Goal: Task Accomplishment & Management: Manage account settings

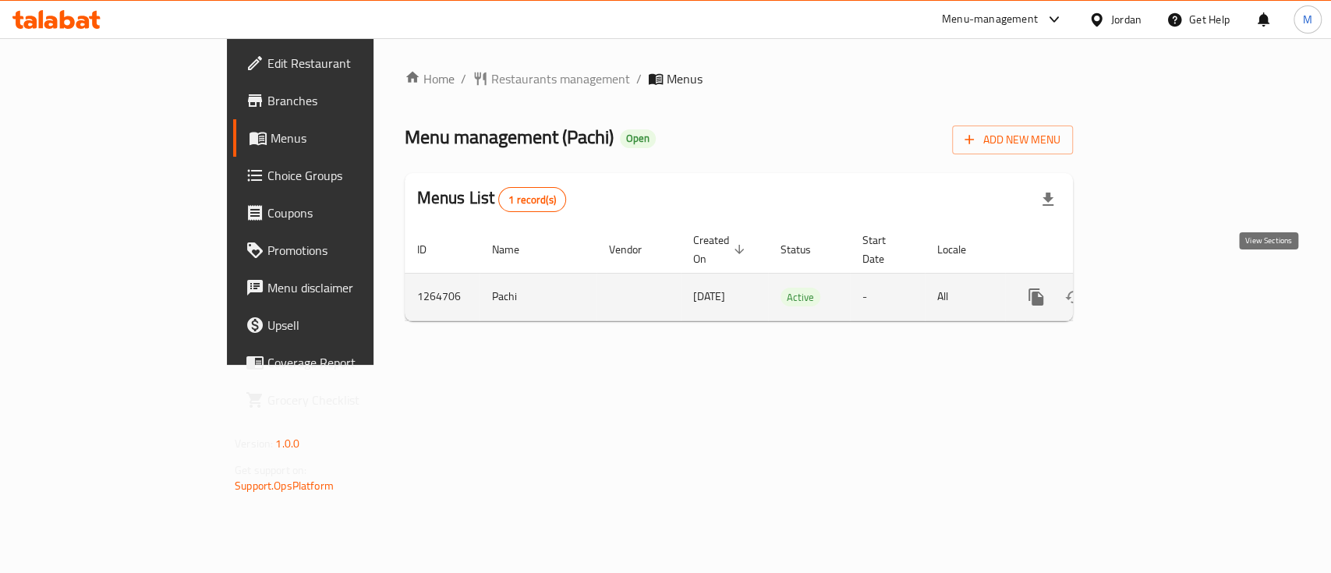
click at [1167, 280] on link "enhanced table" at bounding box center [1147, 296] width 37 height 37
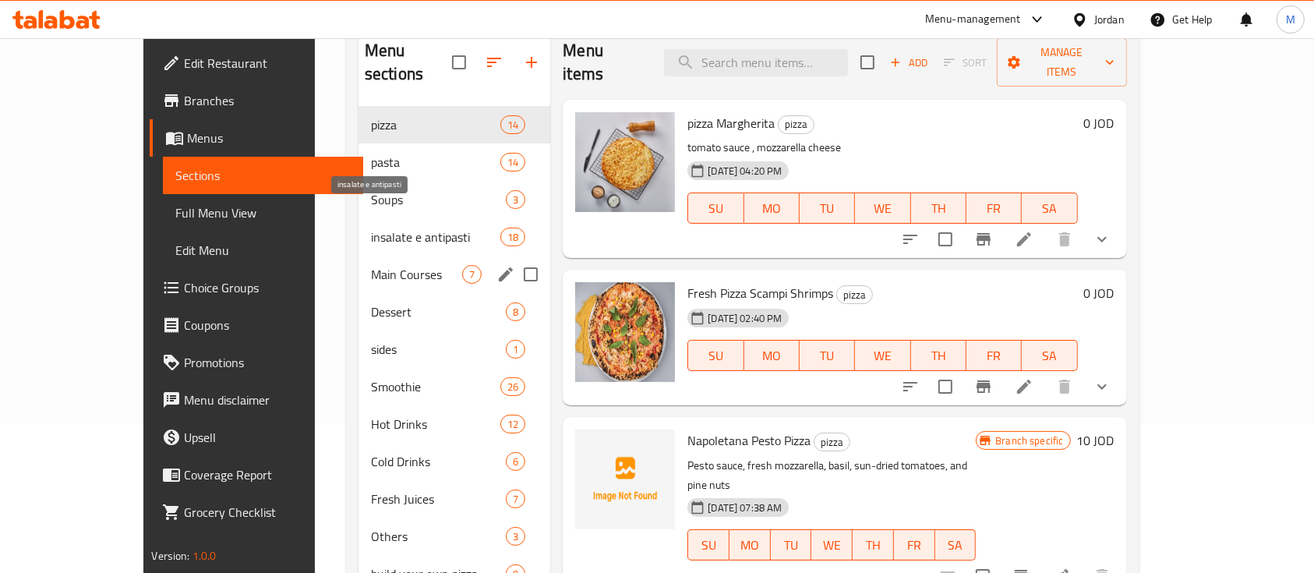
scroll to position [231, 0]
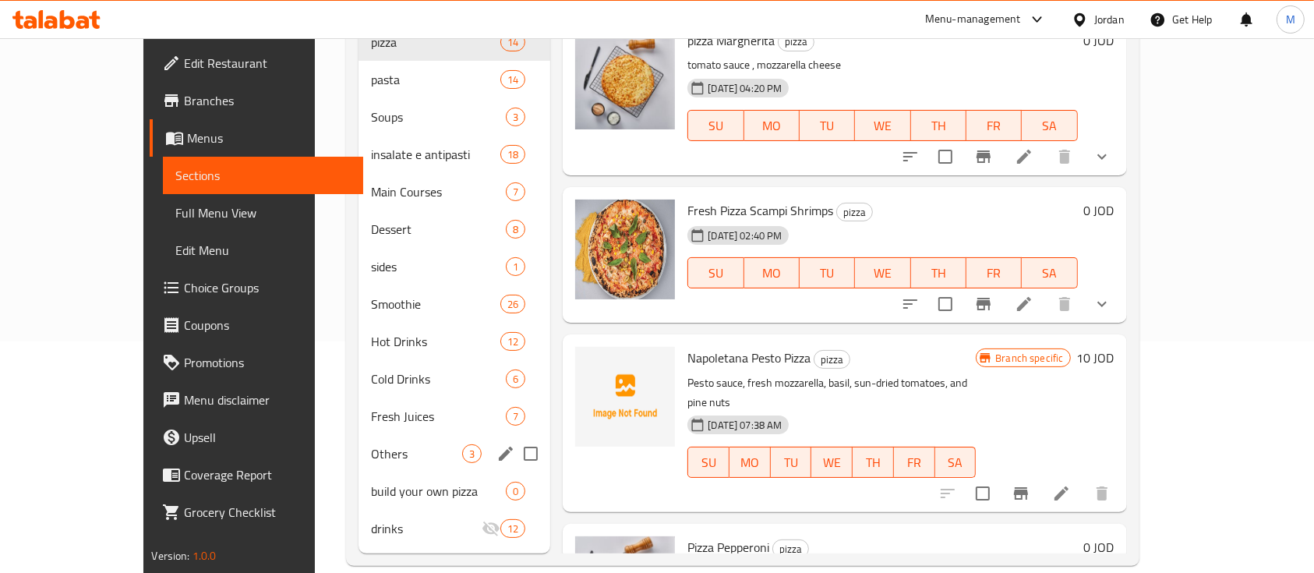
click at [359, 444] on div "Others 3" at bounding box center [455, 453] width 192 height 37
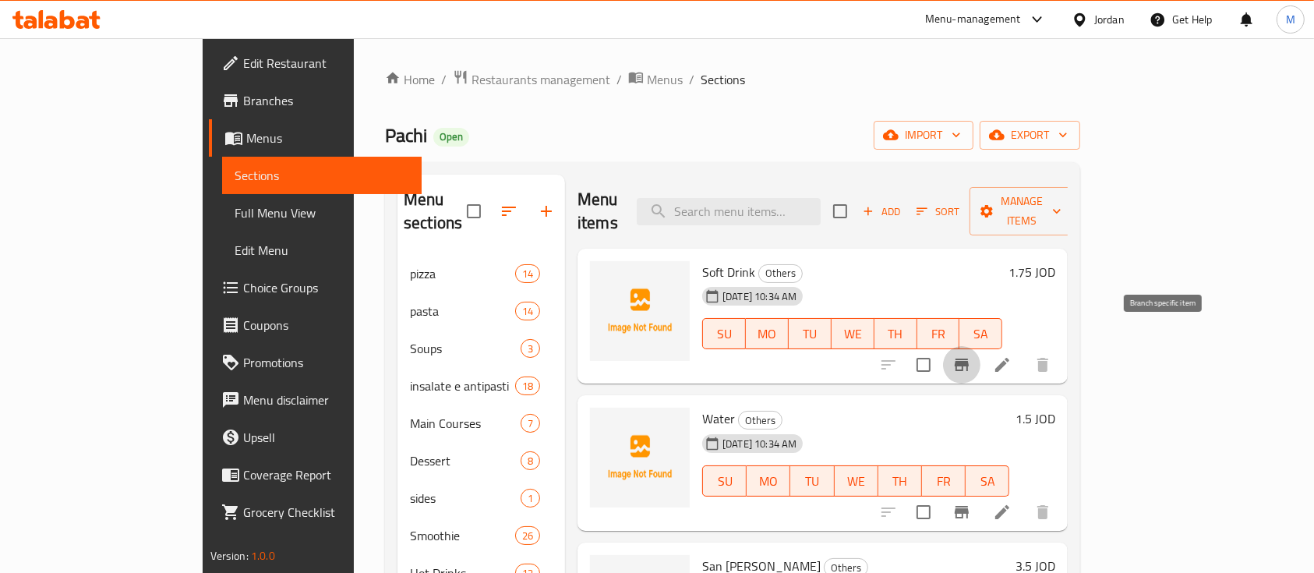
click at [971, 355] on icon "Branch-specific-item" at bounding box center [961, 364] width 19 height 19
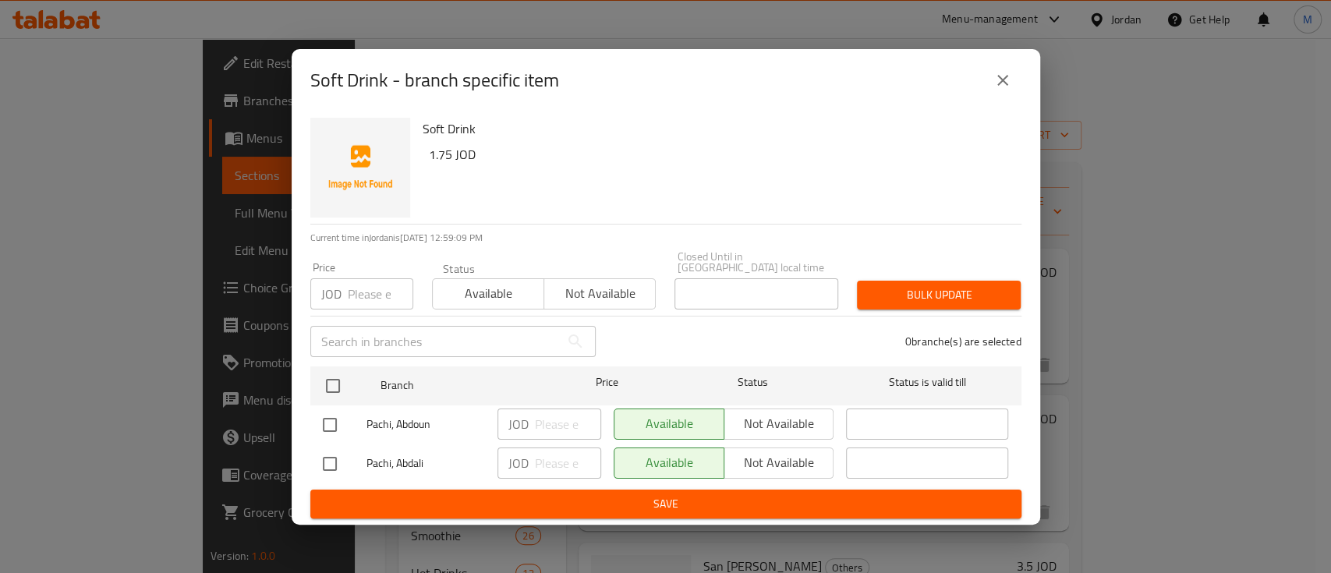
click at [334, 418] on input "checkbox" at bounding box center [329, 424] width 33 height 33
checkbox input "true"
click at [542, 423] on input "number" at bounding box center [568, 423] width 66 height 31
type input "1.5"
click at [561, 499] on span "Save" at bounding box center [666, 503] width 686 height 19
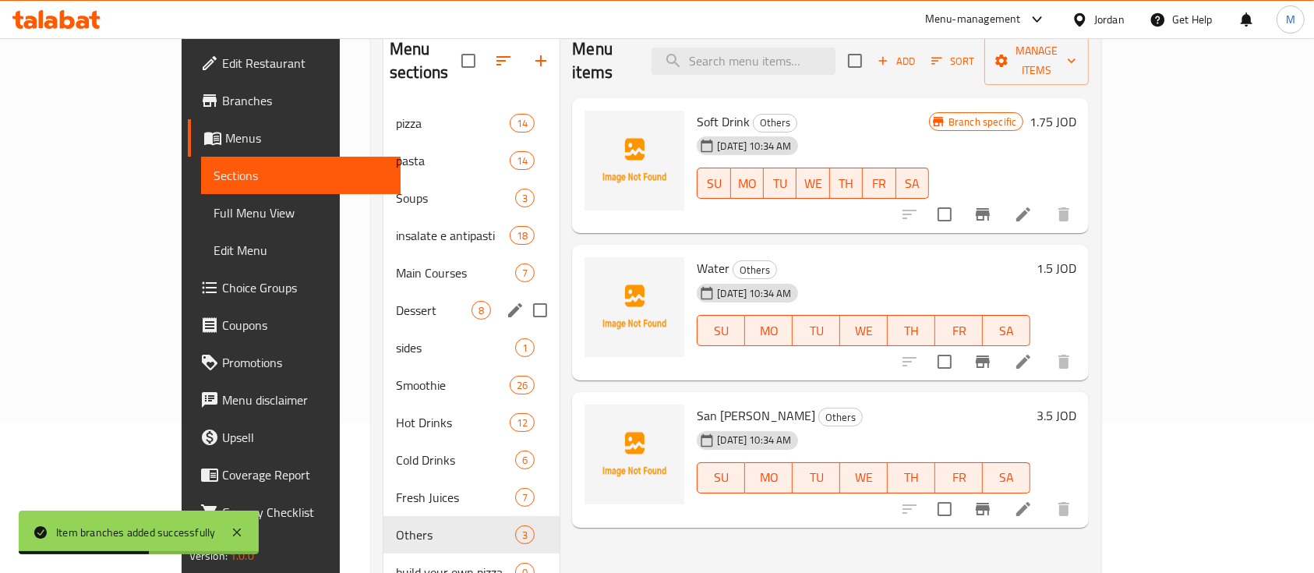
scroll to position [231, 0]
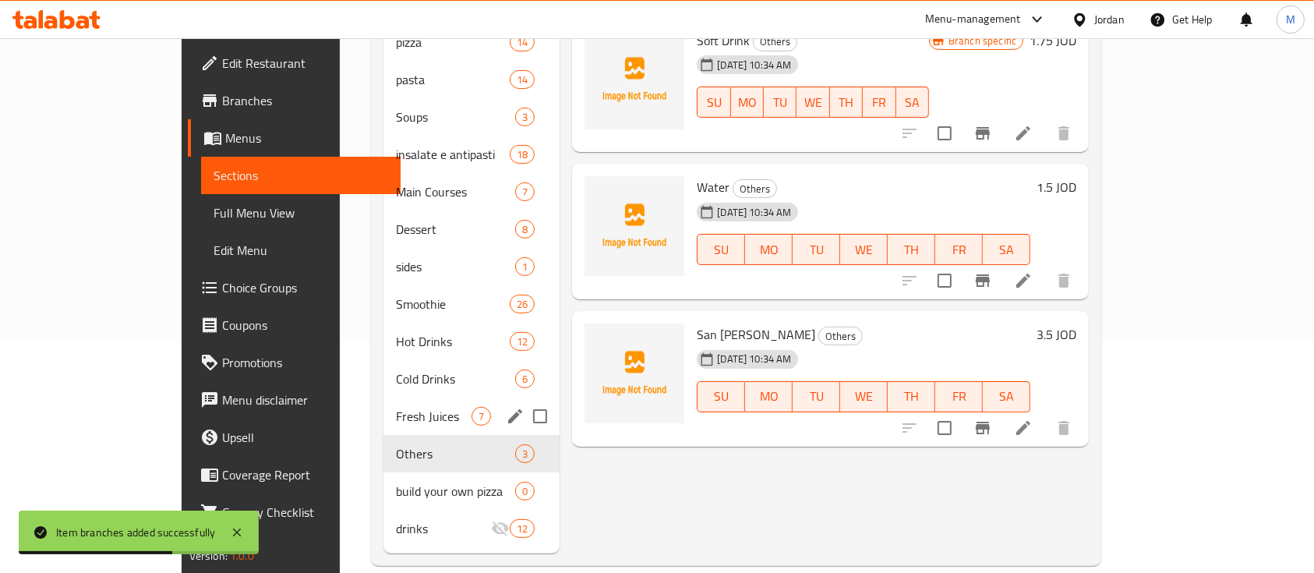
click at [396, 407] on span "Fresh Juices" at bounding box center [434, 416] width 76 height 19
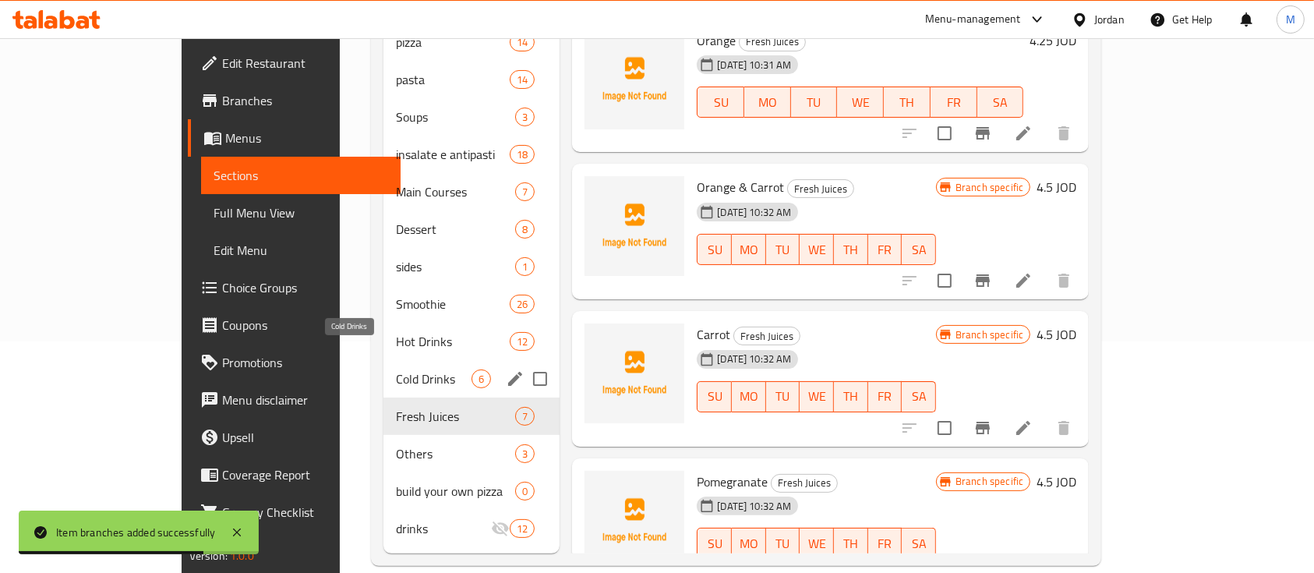
click at [396, 369] on span "Cold Drinks" at bounding box center [434, 378] width 76 height 19
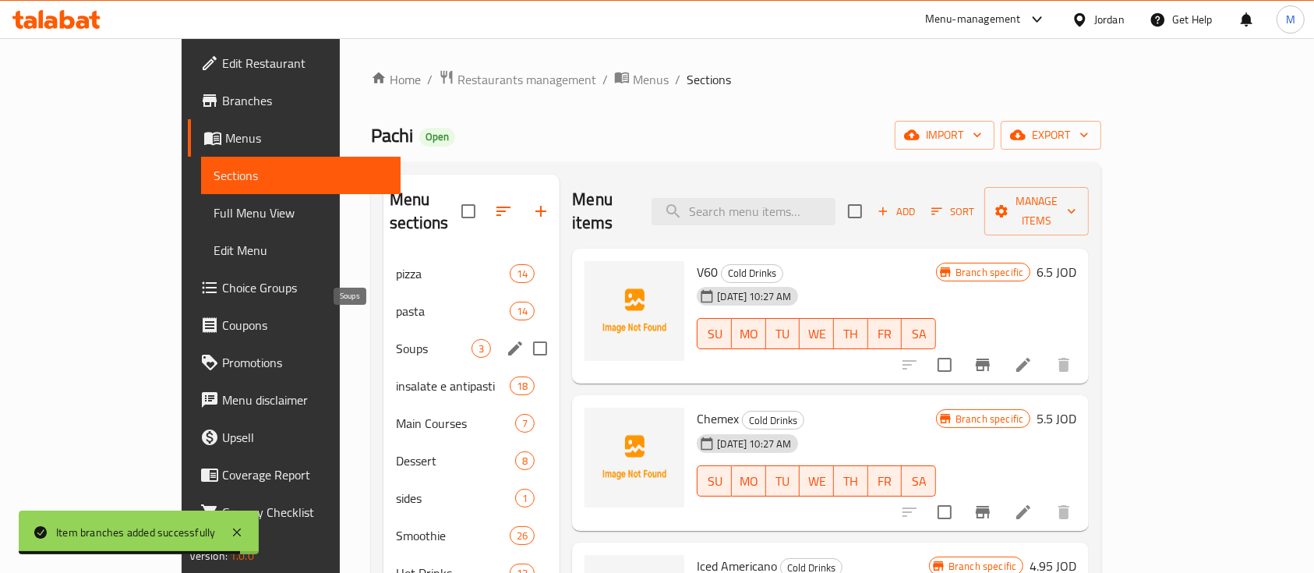
click at [383, 367] on div "insalate e antipasti 18" at bounding box center [471, 385] width 176 height 37
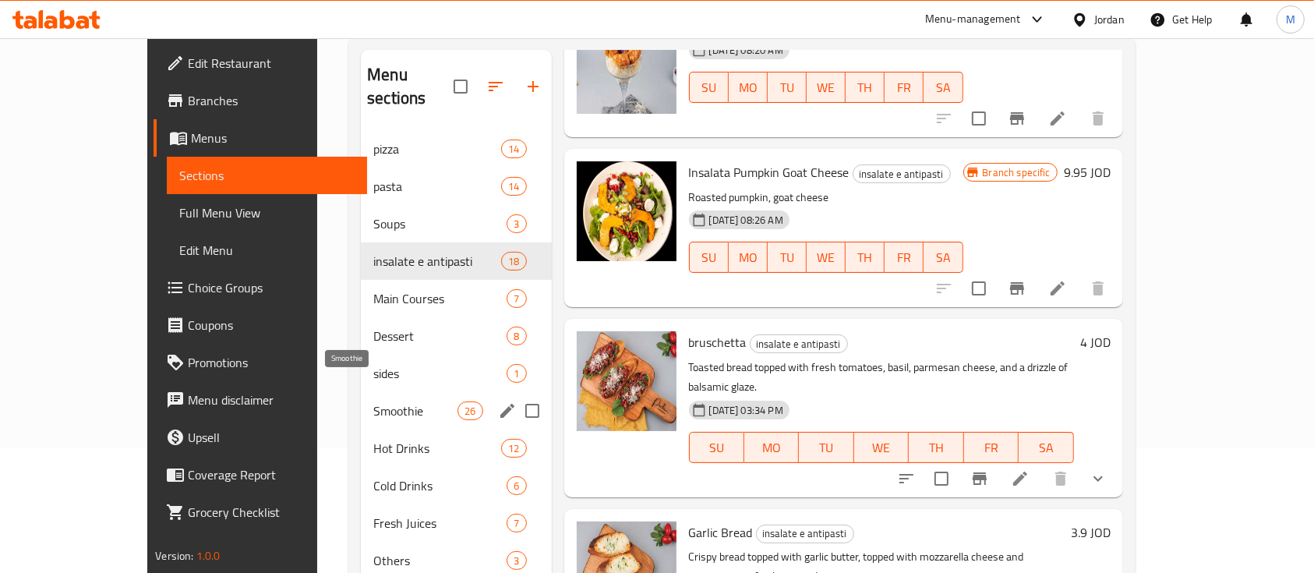
scroll to position [24, 0]
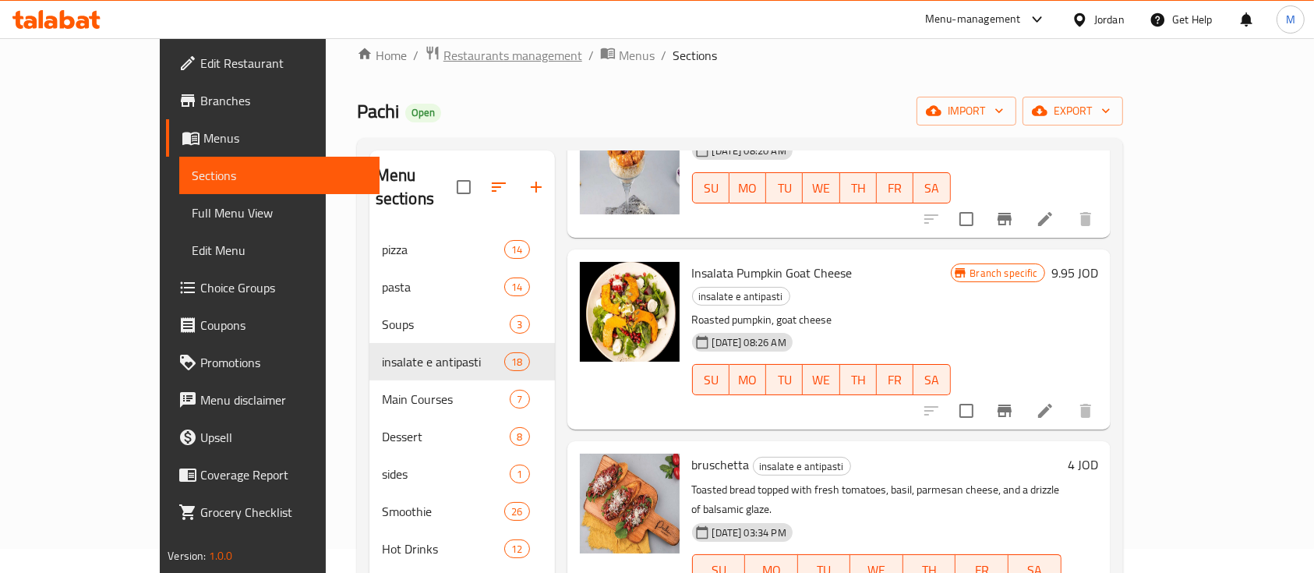
click at [444, 49] on span "Restaurants management" at bounding box center [513, 55] width 139 height 19
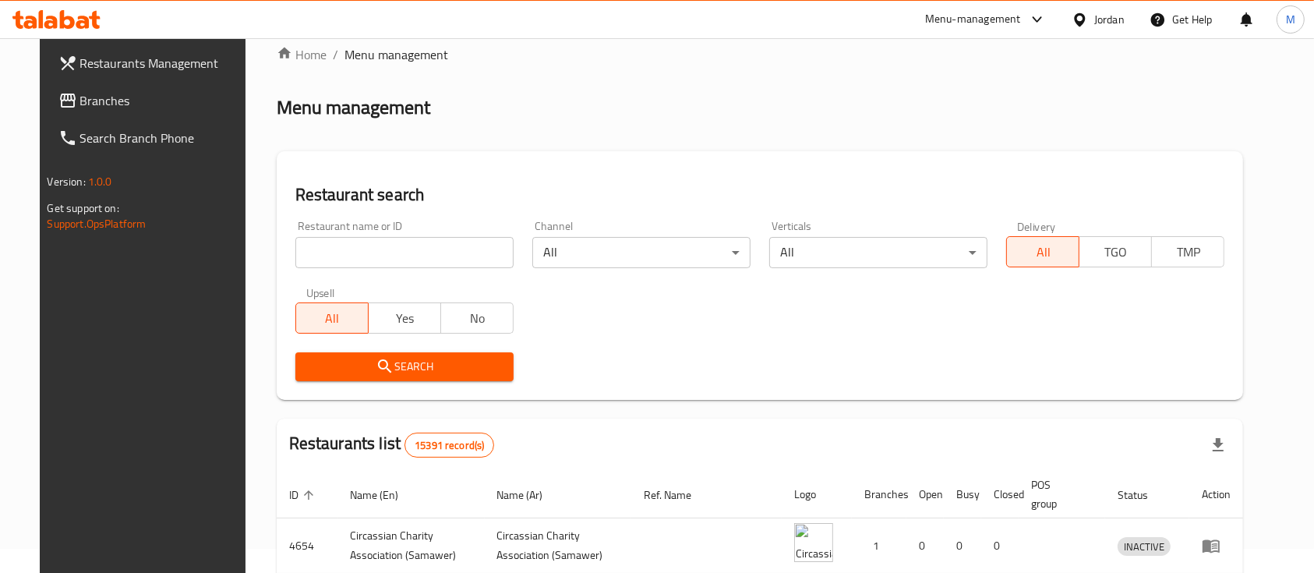
click at [1031, 17] on icon at bounding box center [1037, 19] width 19 height 19
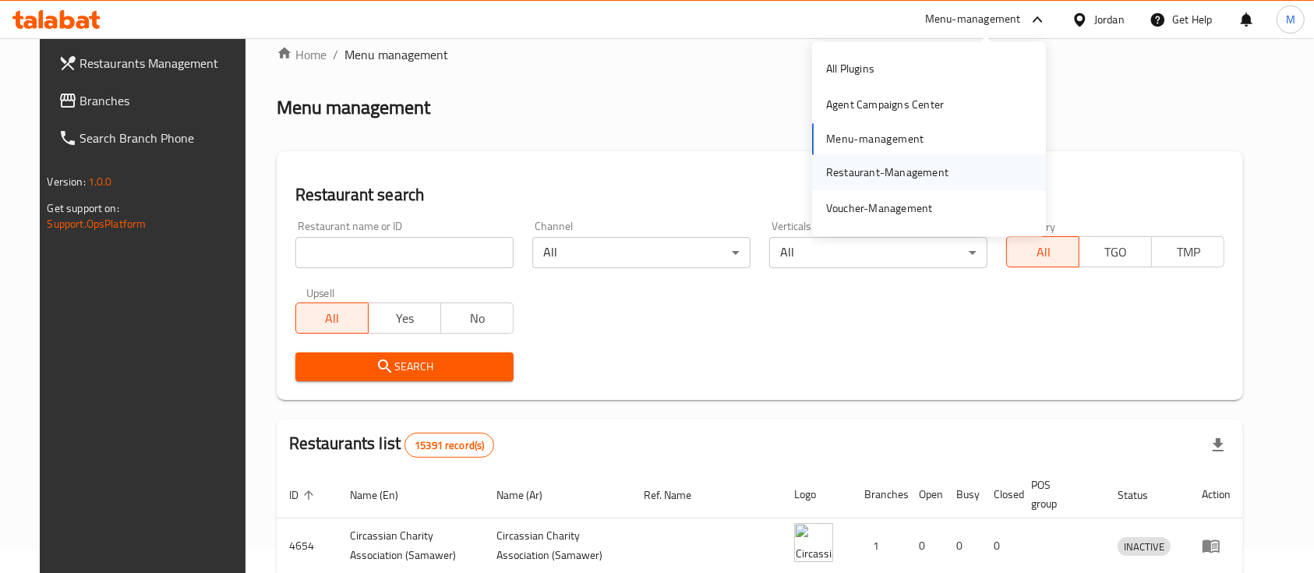
click at [960, 171] on div "Restaurant-Management" at bounding box center [929, 172] width 234 height 36
